Goal: Information Seeking & Learning: Learn about a topic

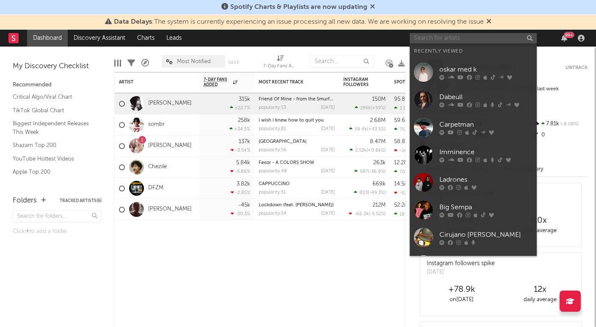
click at [489, 39] on input "text" at bounding box center [473, 38] width 127 height 11
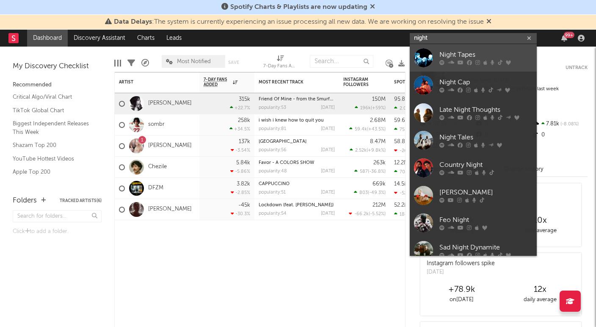
type input "night"
click at [494, 54] on div "Night Tapes" at bounding box center [485, 55] width 93 height 10
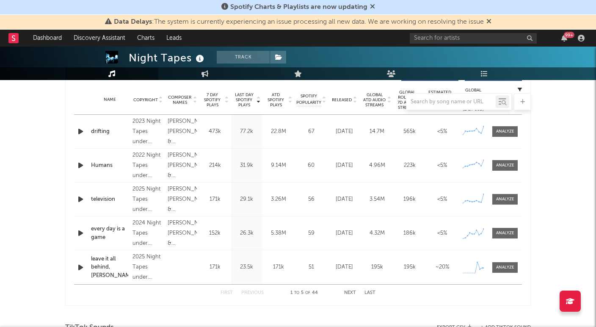
select select "6m"
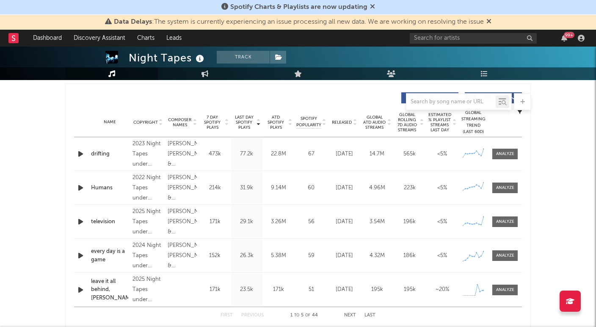
scroll to position [304, 0]
